Goal: Task Accomplishment & Management: Complete application form

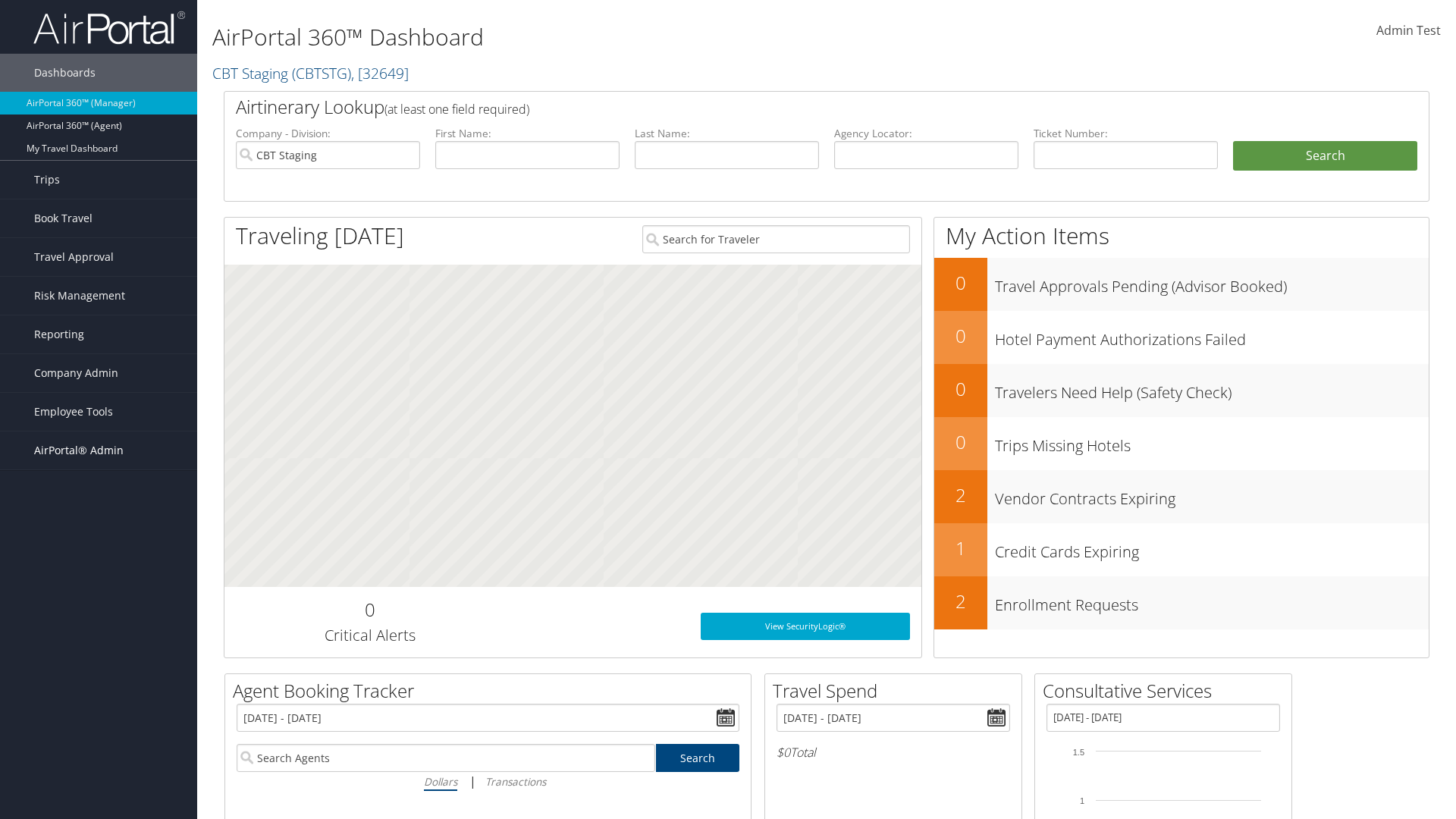
click at [98, 451] on span "AirPortal® Admin" at bounding box center [78, 451] width 90 height 38
click at [98, 504] on link "Vendor Profiles" at bounding box center [98, 503] width 198 height 23
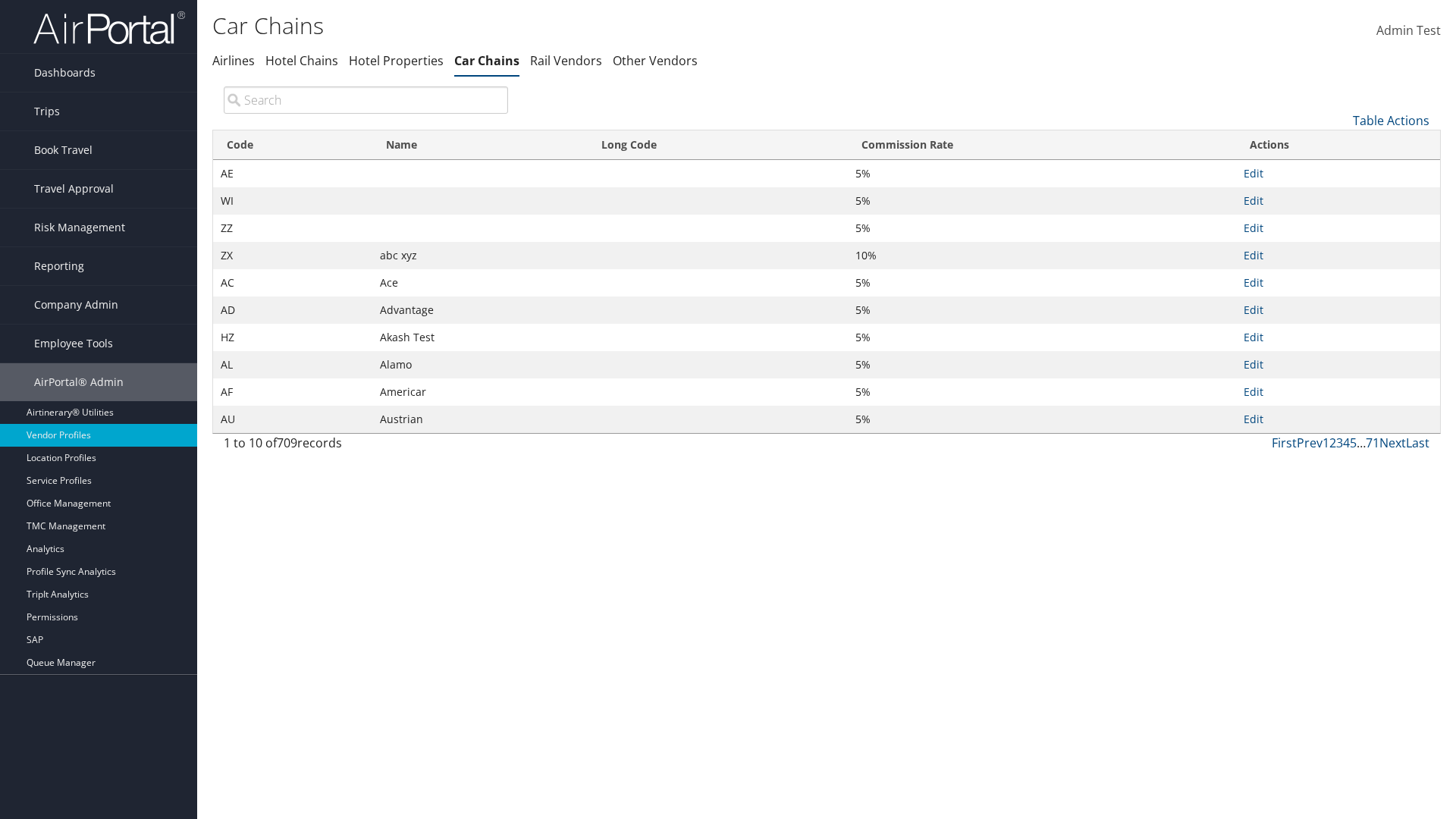
click at [1391, 120] on link "Table Actions" at bounding box center [1391, 120] width 77 height 17
click at [1340, 144] on link "New Record" at bounding box center [1339, 144] width 199 height 26
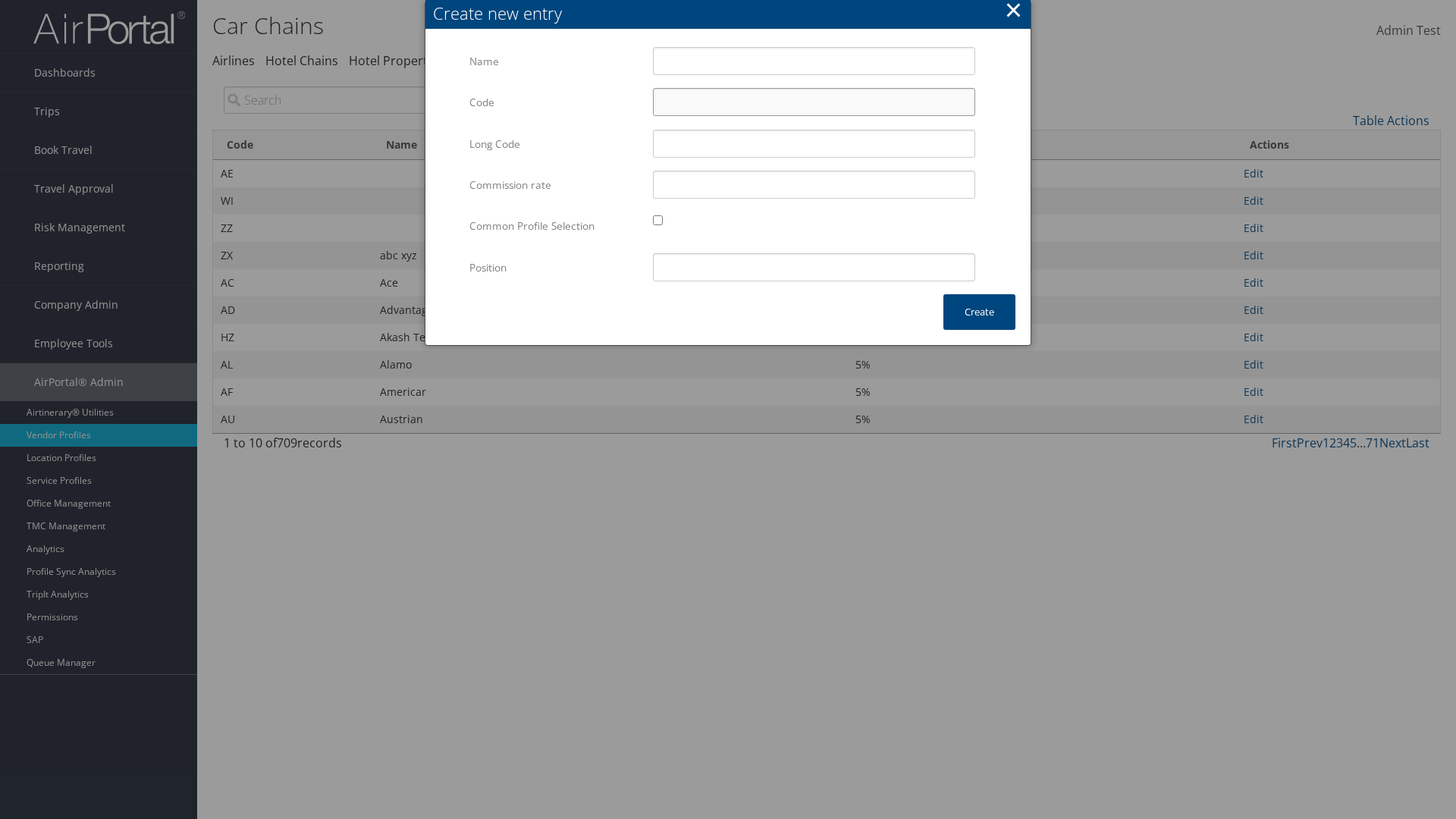
click at [814, 102] on input "Code" at bounding box center [814, 102] width 322 height 28
type input "=P"
click at [814, 61] on input "Test" at bounding box center [814, 61] width 322 height 28
type input "Test"
type input "test"
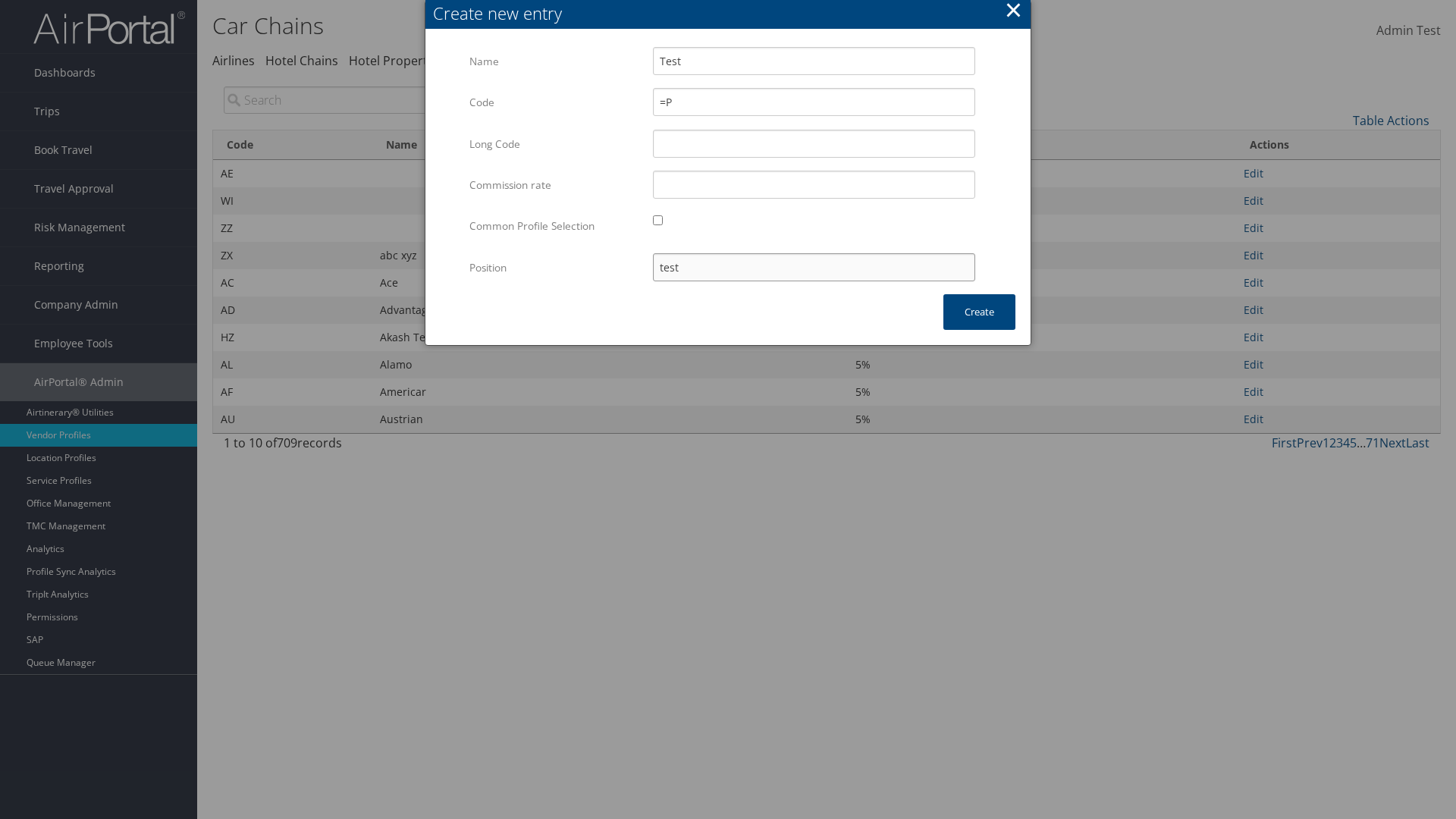
type input "=P"
type input "test"
click at [979, 312] on button "Create" at bounding box center [979, 312] width 72 height 36
type input "Test"
